Goal: Complete application form: Complete application form

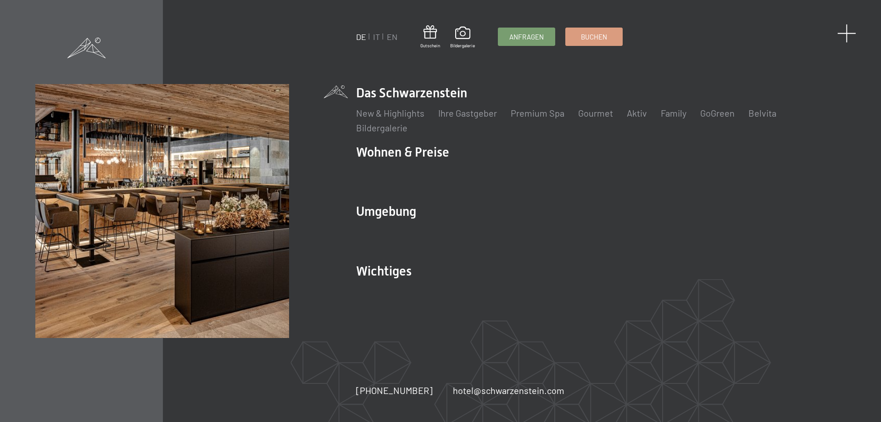
click at [843, 28] on span at bounding box center [847, 33] width 19 height 19
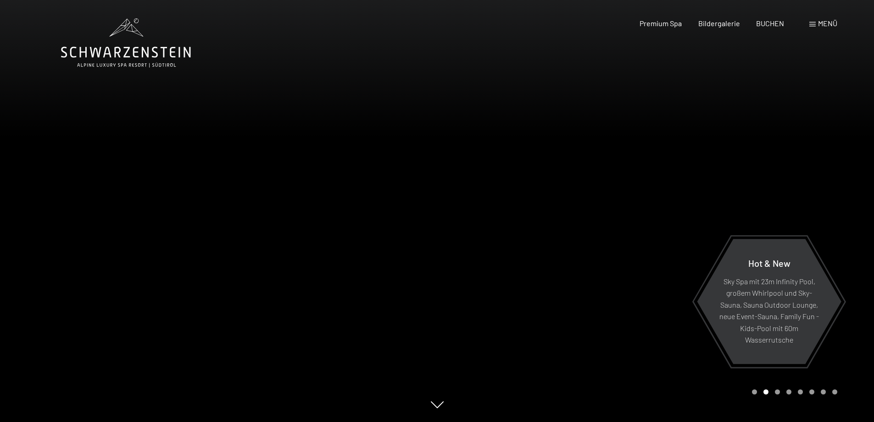
click at [823, 23] on span "Menü" at bounding box center [827, 23] width 19 height 9
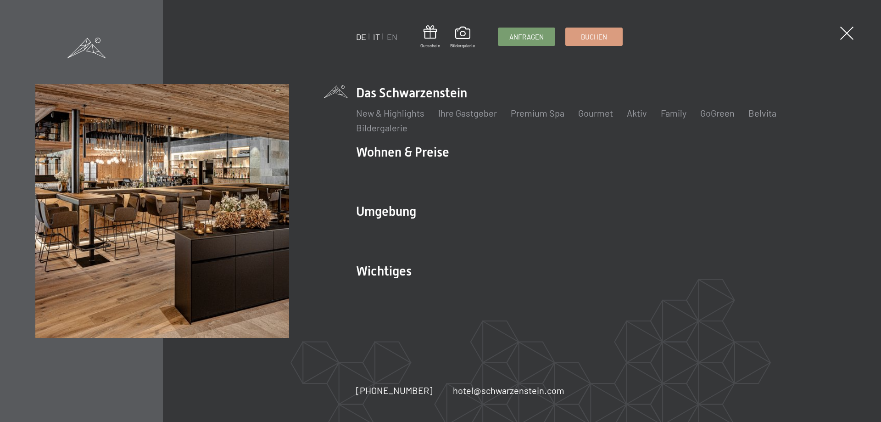
click at [378, 35] on link "IT" at bounding box center [376, 37] width 7 height 10
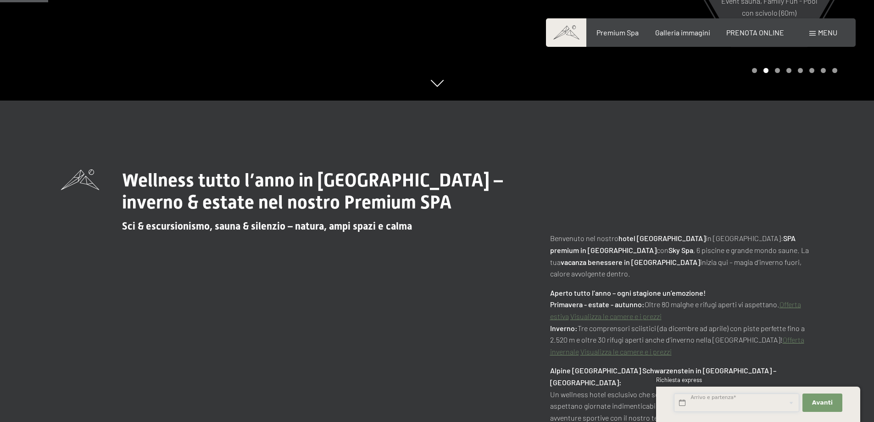
click at [710, 400] on input "text" at bounding box center [736, 402] width 125 height 19
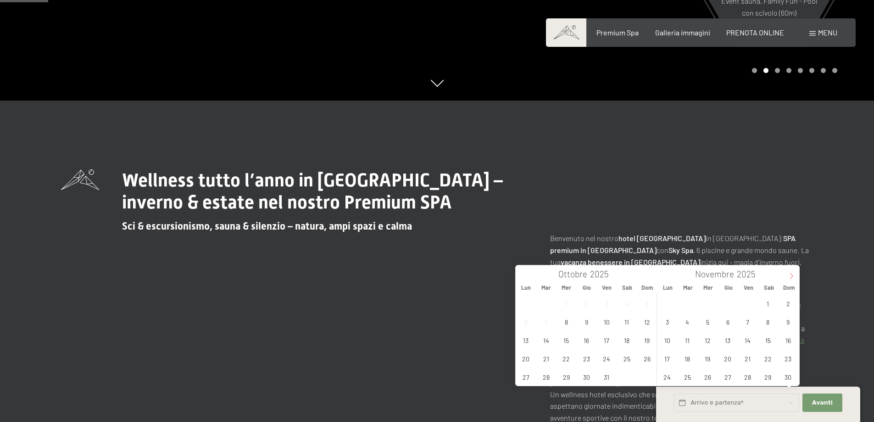
click at [792, 275] on icon at bounding box center [791, 276] width 3 height 6
click at [746, 359] on span "26" at bounding box center [748, 358] width 18 height 18
click at [672, 375] on span "29" at bounding box center [668, 377] width 18 height 18
type input "[DATE] - [DATE]"
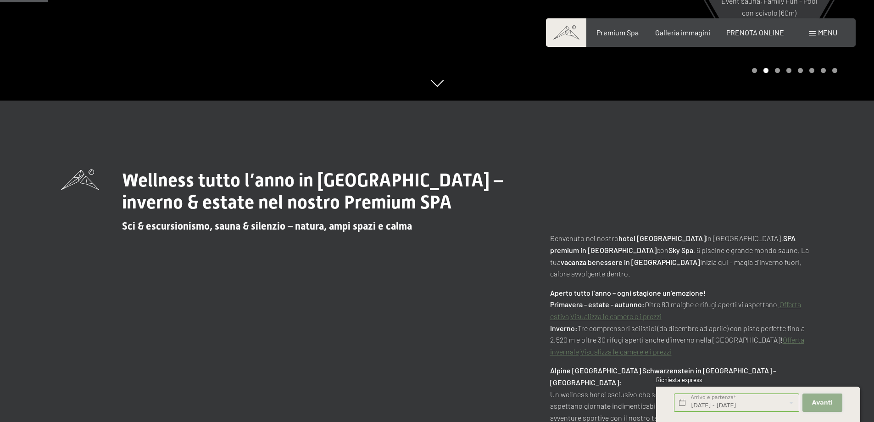
click at [808, 401] on button "Avanti Nascondere i campi dell'indirizzo" at bounding box center [822, 402] width 39 height 19
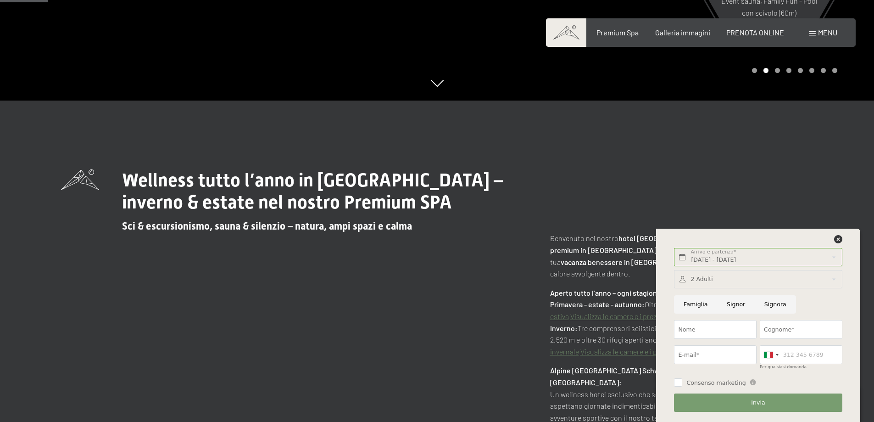
click at [710, 277] on div at bounding box center [758, 279] width 168 height 19
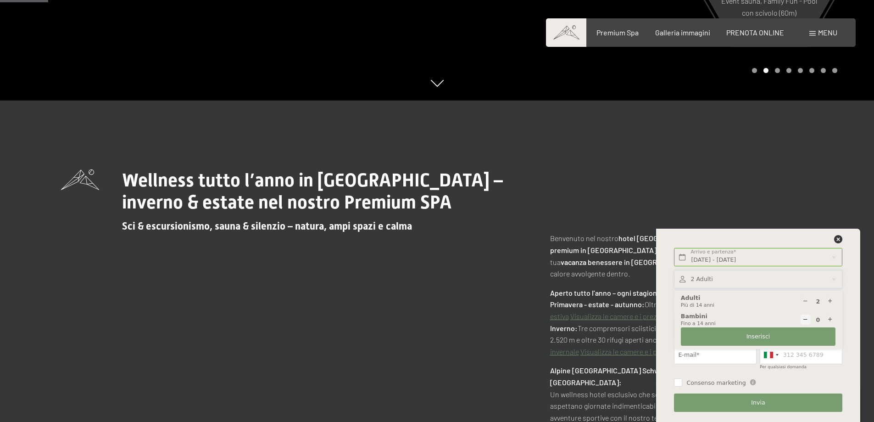
click at [830, 317] on icon at bounding box center [831, 320] width 6 height 6
type input "1"
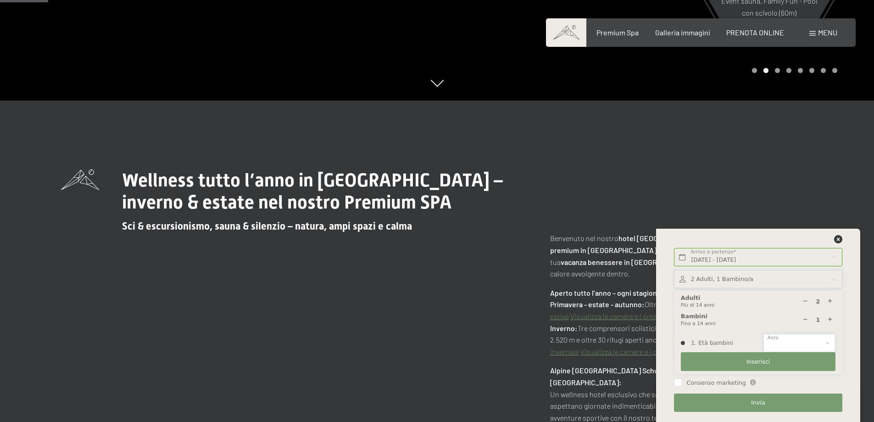
click at [825, 343] on select "0 1 2 3 4 5 6 7 8 9 10 11 12 13 14" at bounding box center [800, 343] width 72 height 19
select select "4"
click at [764, 334] on select "0 1 2 3 4 5 6 7 8 9 10 11 12 13 14" at bounding box center [800, 343] width 72 height 19
click at [751, 359] on span "Inserisci" at bounding box center [759, 362] width 24 height 8
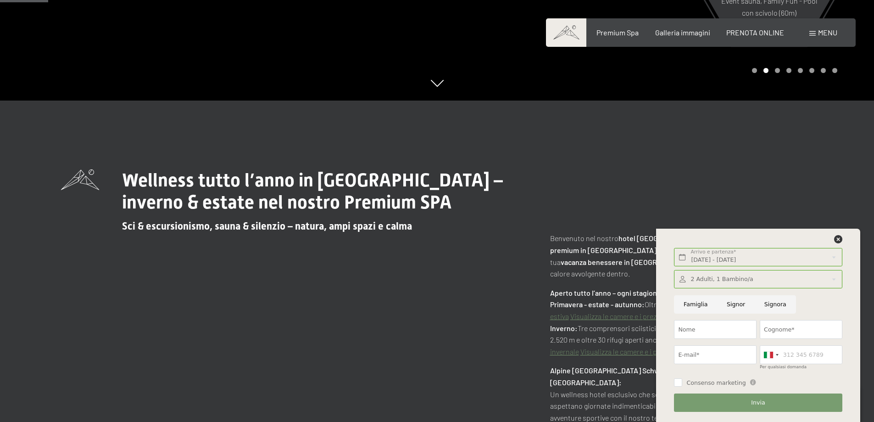
click at [695, 301] on input "Famiglia" at bounding box center [695, 304] width 43 height 19
radio input "true"
click at [681, 327] on input "Nome" at bounding box center [715, 329] width 83 height 19
type input "nicolo"
click at [782, 328] on input "Cognome*" at bounding box center [801, 329] width 83 height 19
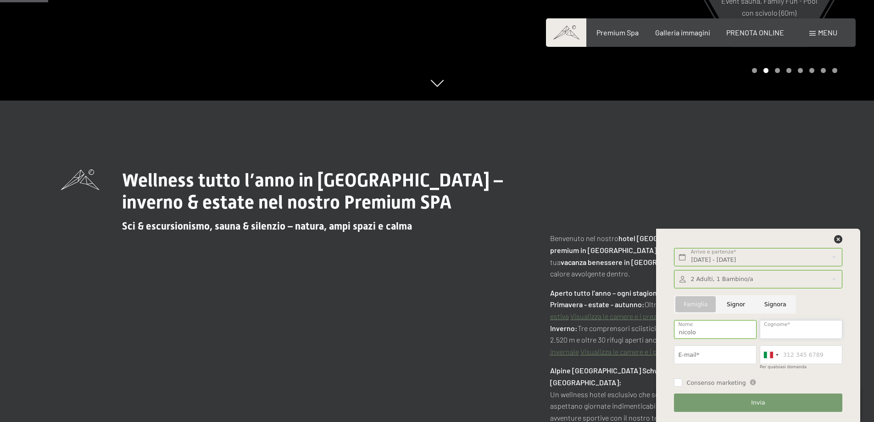
type input "narbone"
type input "3925386679"
click at [719, 354] on input "E-mail*" at bounding box center [715, 354] width 83 height 19
type input "[EMAIL_ADDRESS][DOMAIN_NAME]"
click at [686, 382] on label "Consenso marketing" at bounding box center [714, 383] width 63 height 8
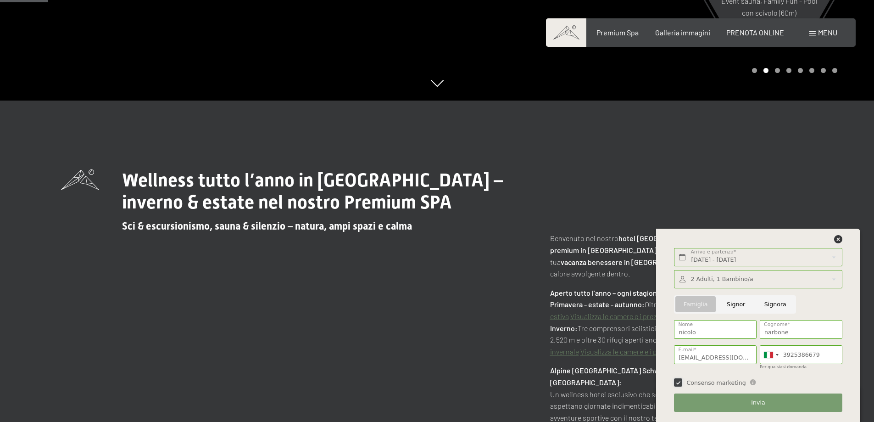
click at [683, 382] on input "Consenso marketing" at bounding box center [678, 382] width 8 height 8
checkbox input "false"
click at [733, 406] on button "Invia" at bounding box center [758, 402] width 168 height 19
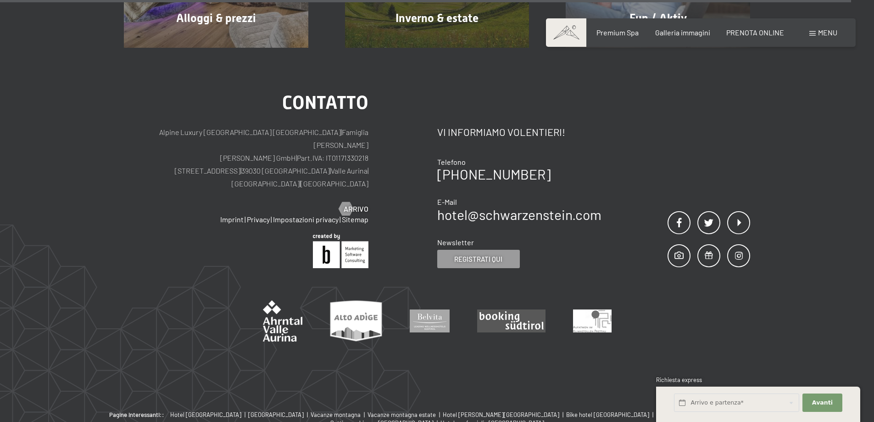
scroll to position [872, 0]
